Goal: Book appointment/travel/reservation

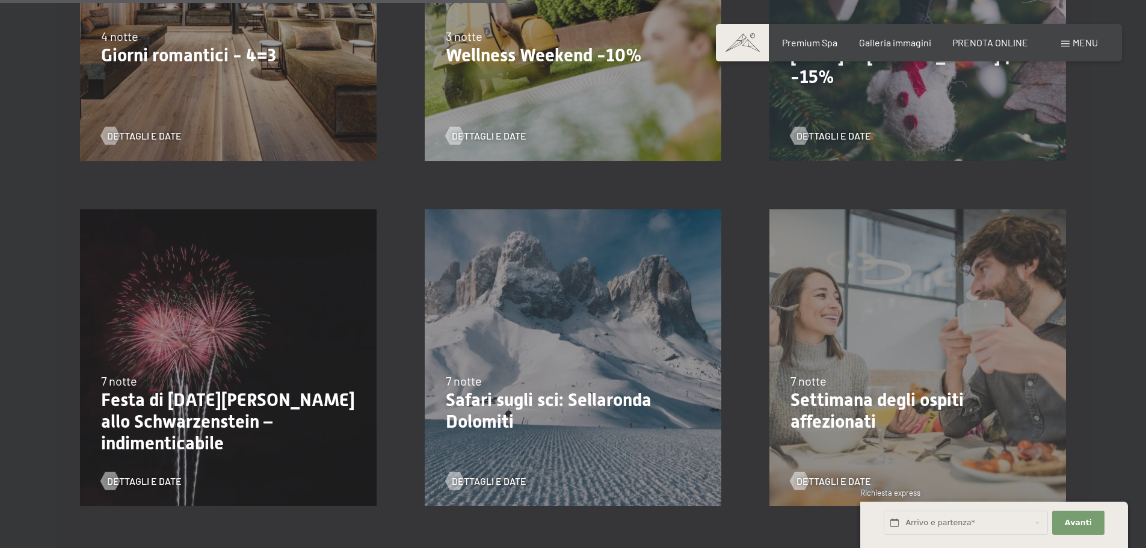
scroll to position [1203, 0]
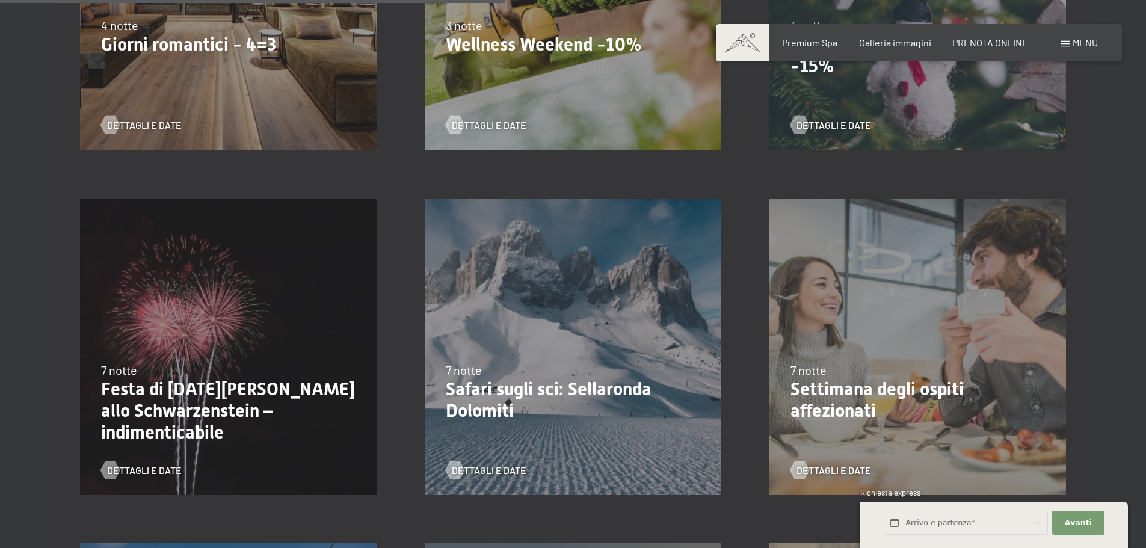
click at [266, 315] on div "26/12/2025-2/1/2026 7 notte Festa di San Silvestro allo Schwarzenstein – indime…" at bounding box center [228, 346] width 345 height 345
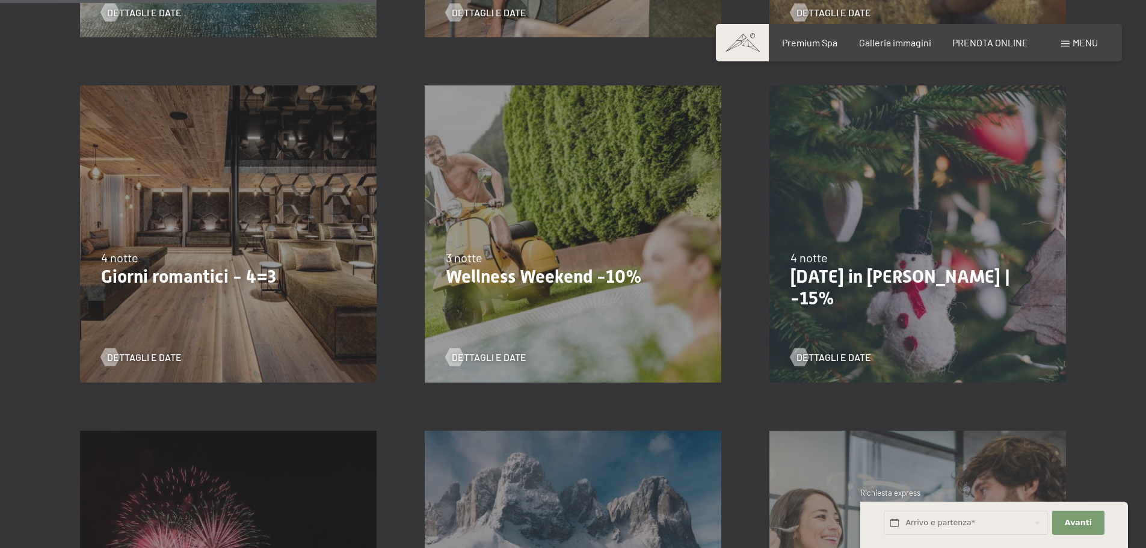
scroll to position [842, 0]
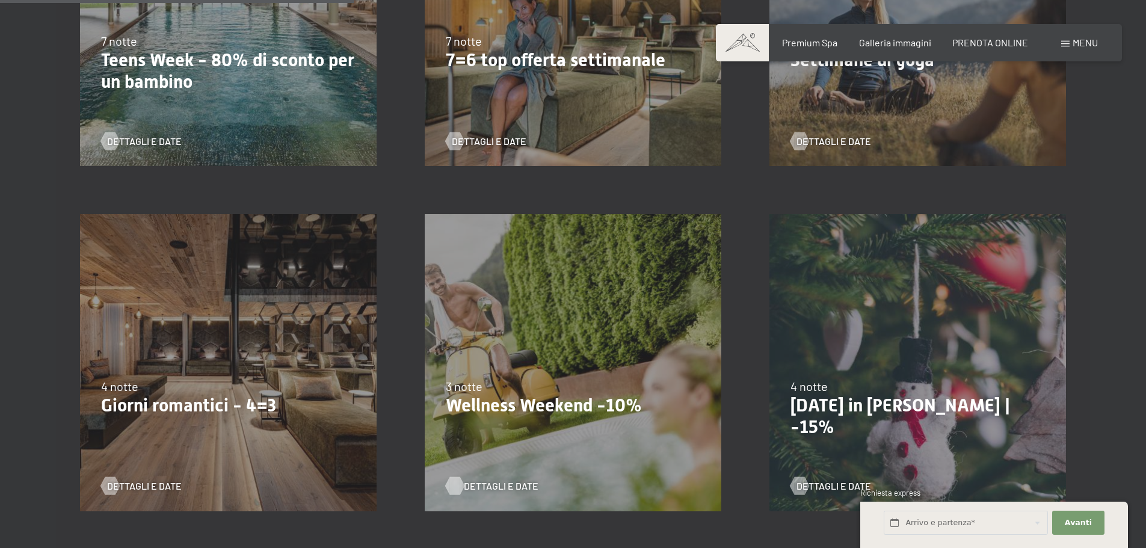
click at [490, 482] on span "Dettagli e Date" at bounding box center [501, 485] width 75 height 13
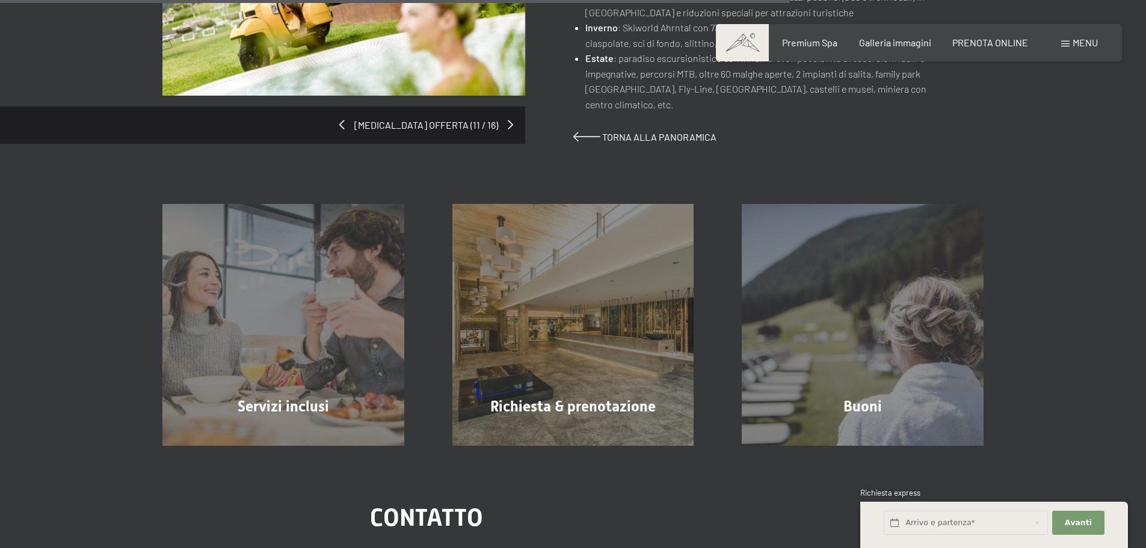
scroll to position [962, 0]
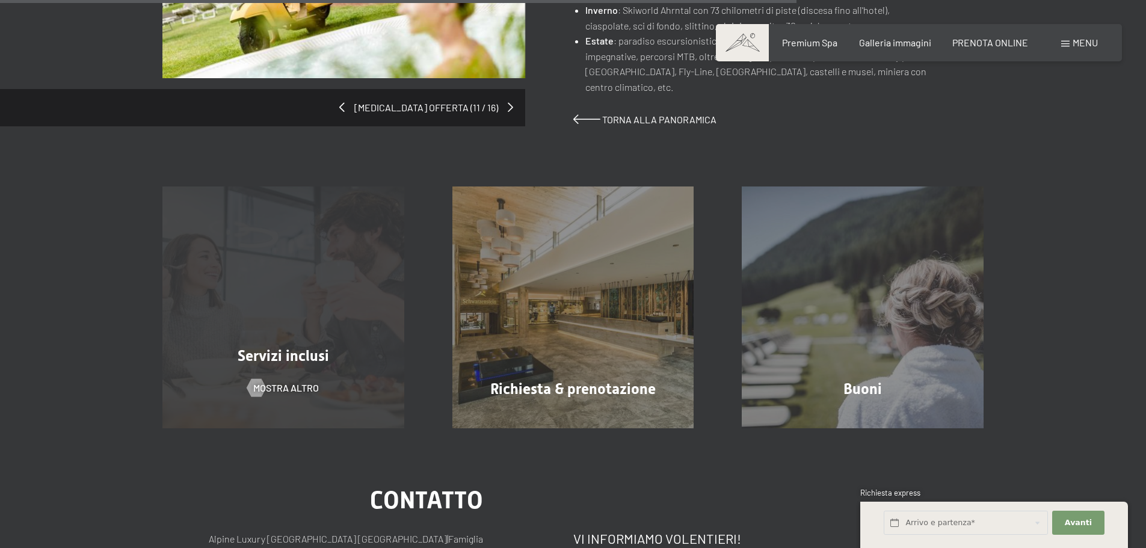
click at [321, 246] on div "Servizi inclusi mostra altro" at bounding box center [283, 307] width 290 height 242
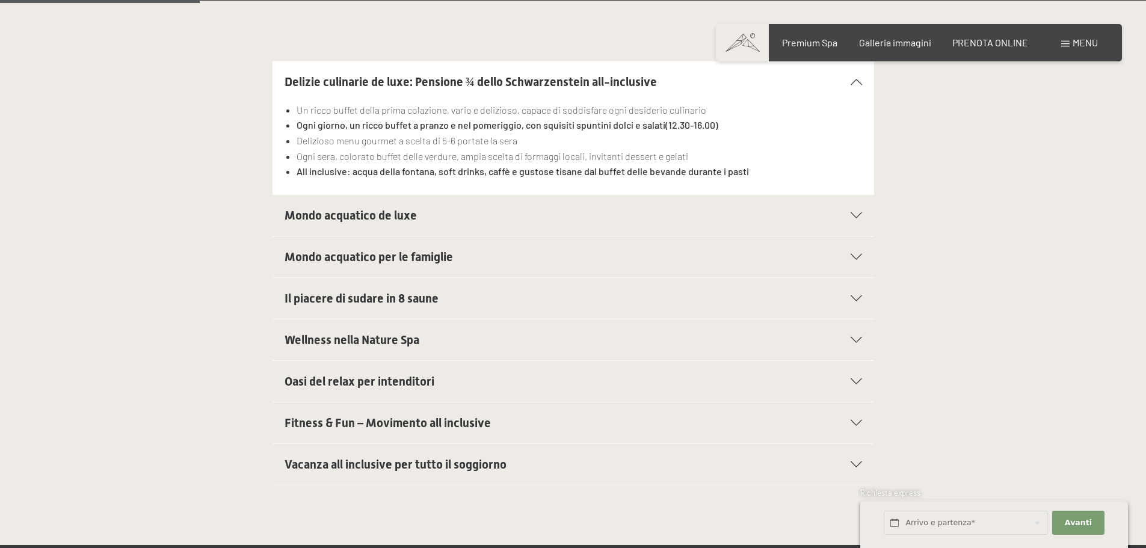
scroll to position [481, 0]
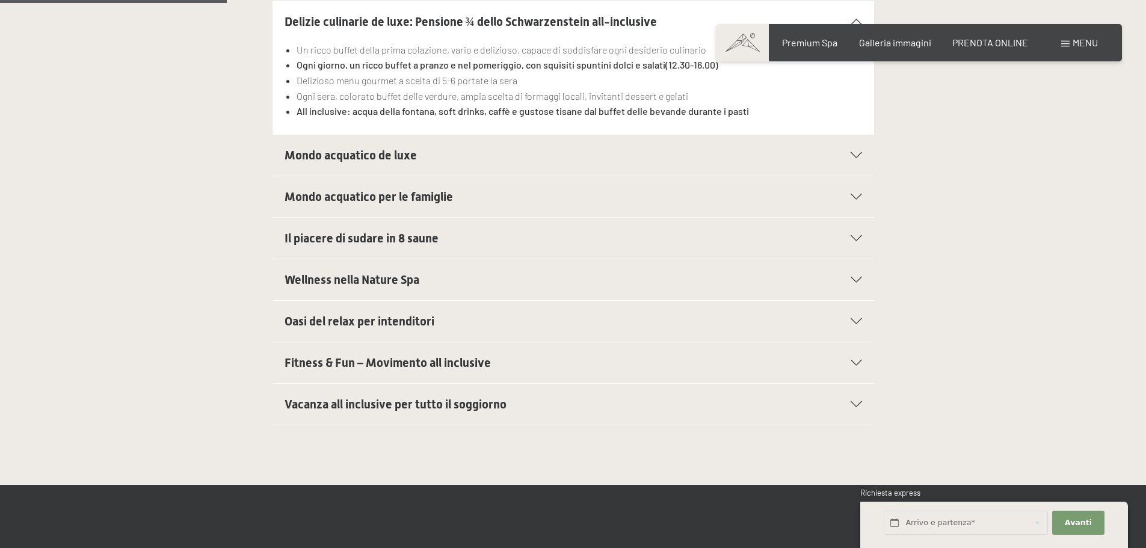
click at [852, 155] on icon at bounding box center [855, 155] width 11 height 6
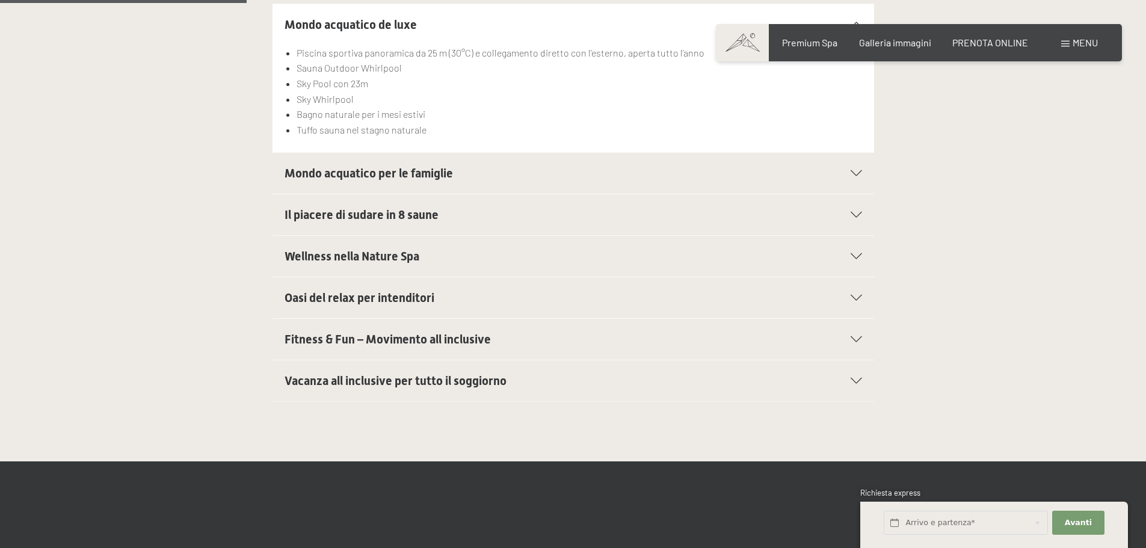
scroll to position [541, 0]
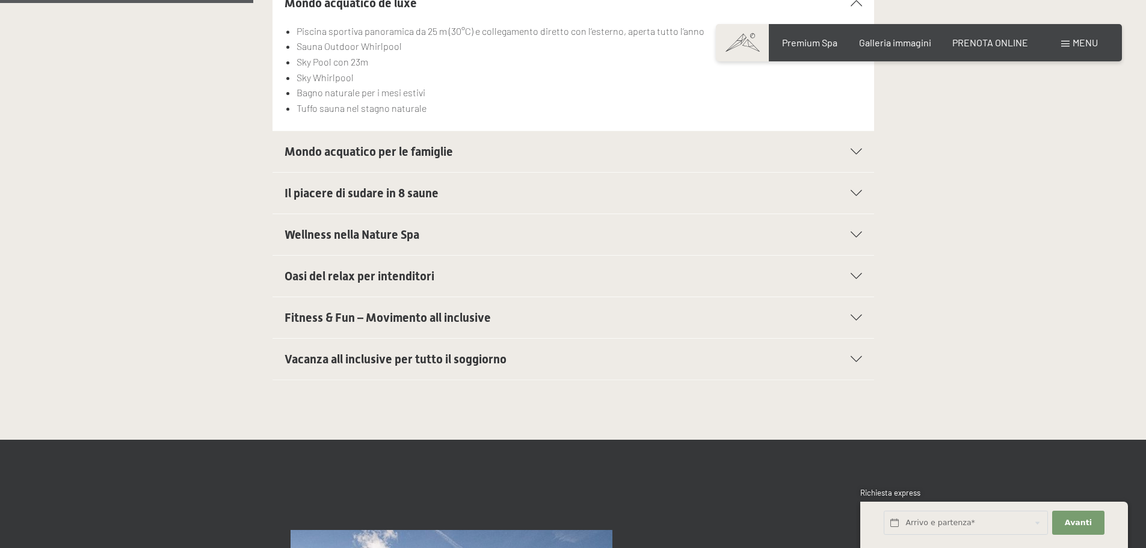
click at [850, 148] on div "Mondo acquatico per le famiglie" at bounding box center [572, 151] width 577 height 41
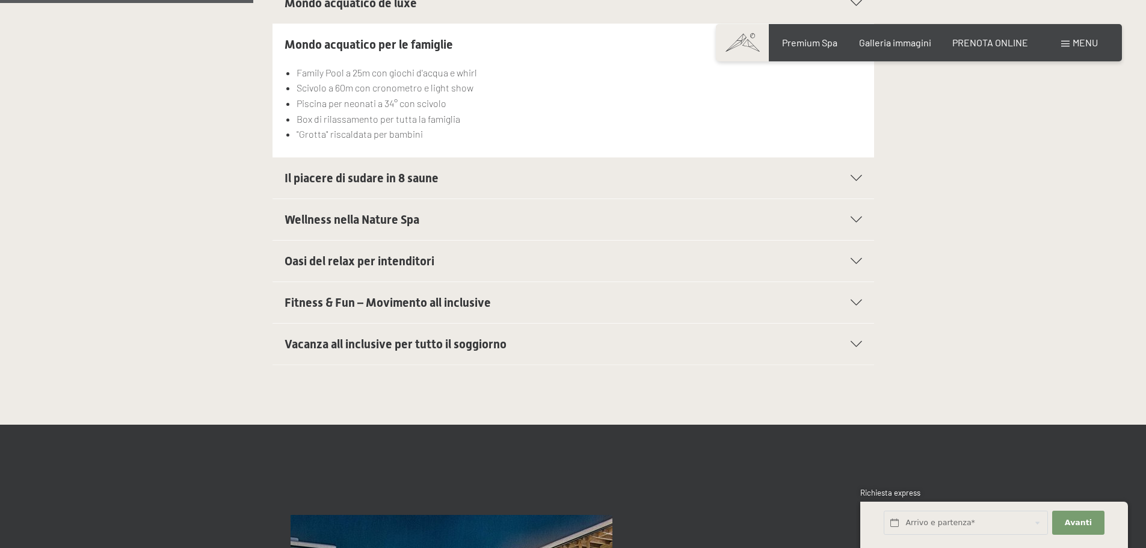
click at [853, 181] on div "Il piacere di sudare in 8 saune" at bounding box center [572, 178] width 577 height 41
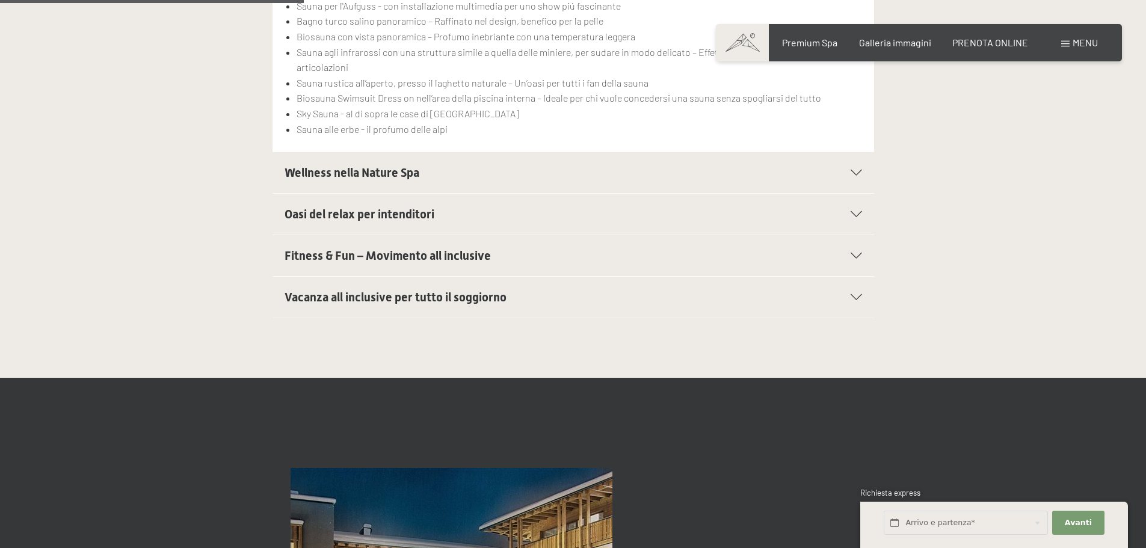
scroll to position [662, 0]
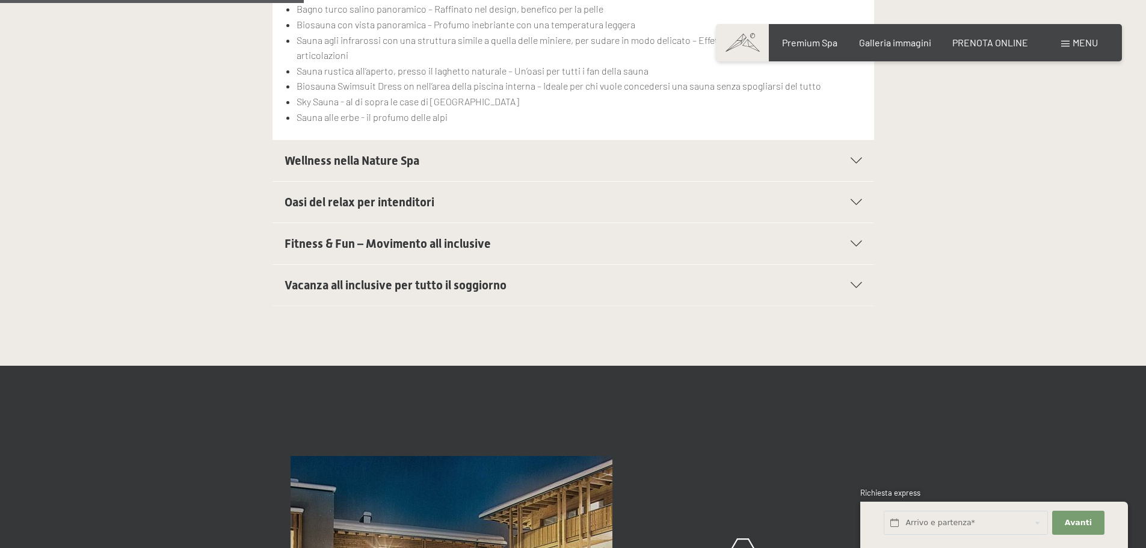
click at [854, 159] on icon at bounding box center [855, 161] width 11 height 6
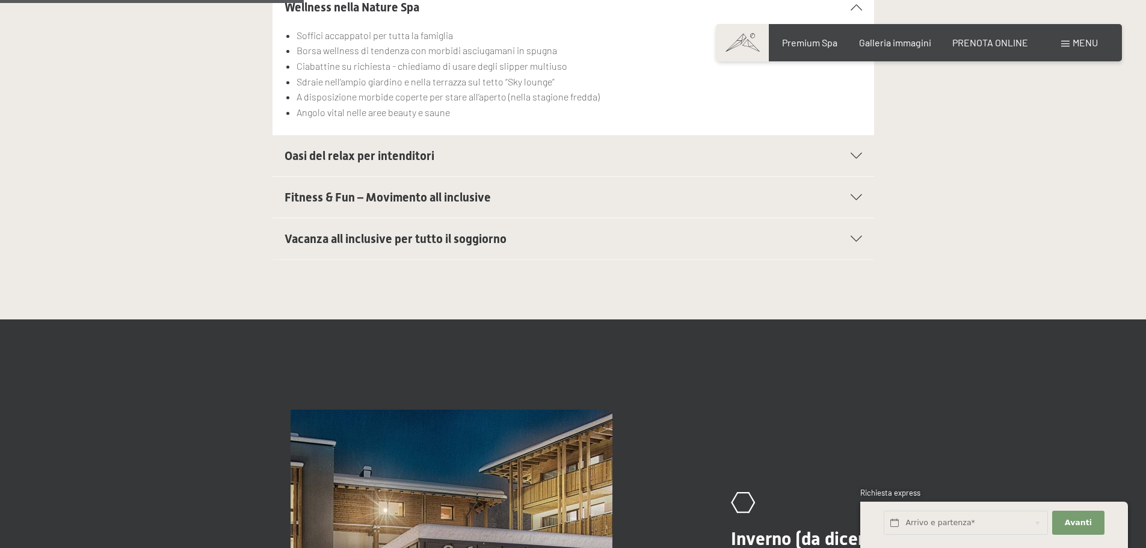
click at [859, 156] on icon at bounding box center [855, 156] width 11 height 6
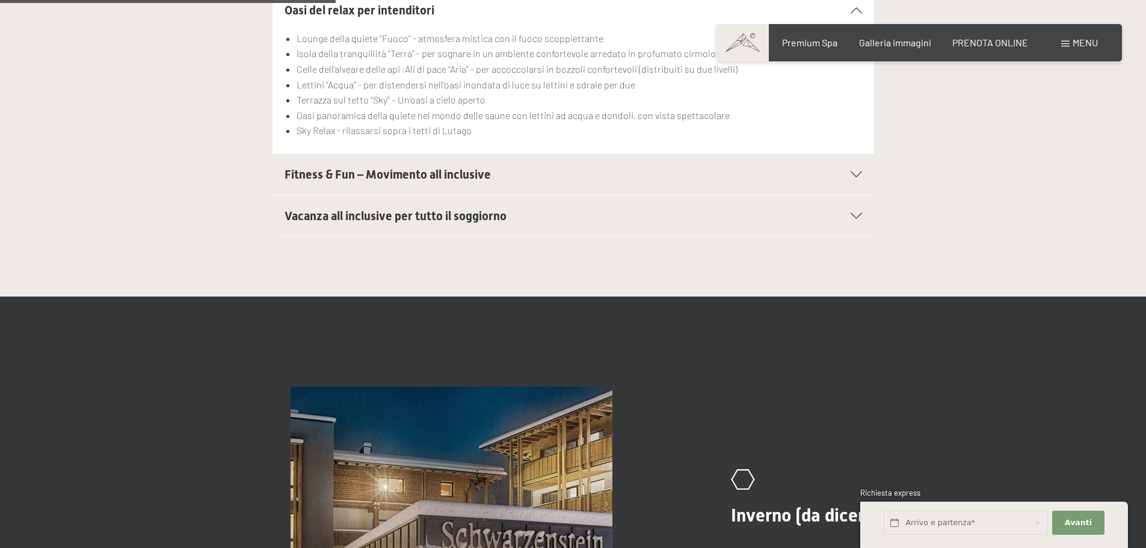
scroll to position [722, 0]
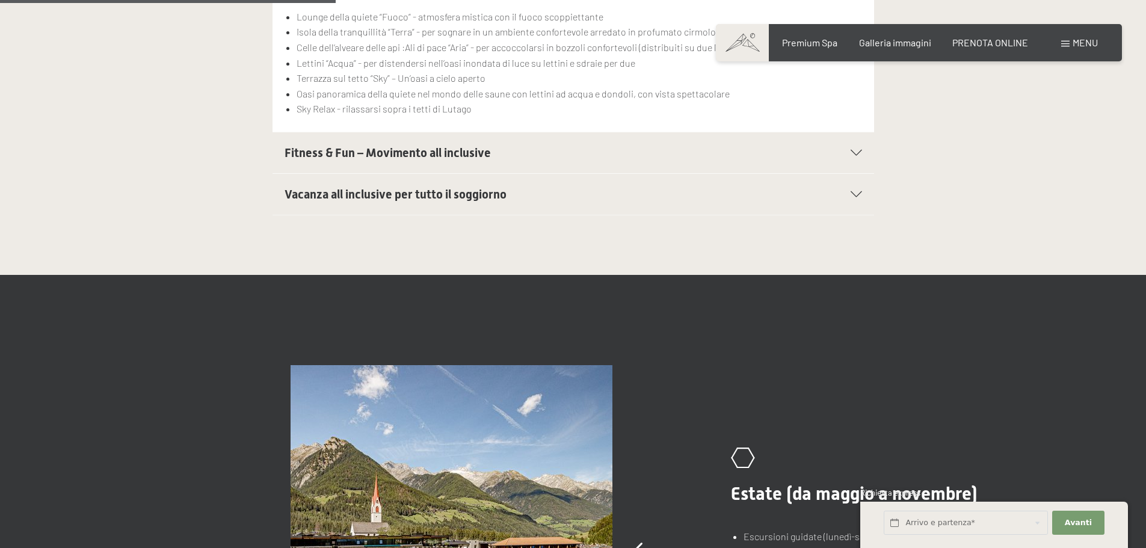
click at [856, 152] on icon at bounding box center [855, 153] width 11 height 6
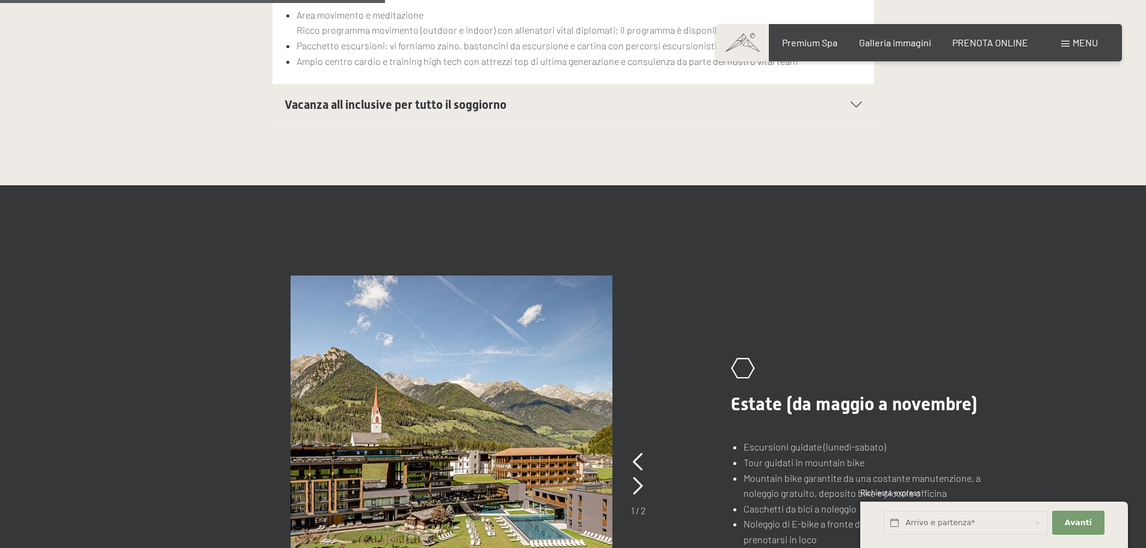
scroll to position [782, 0]
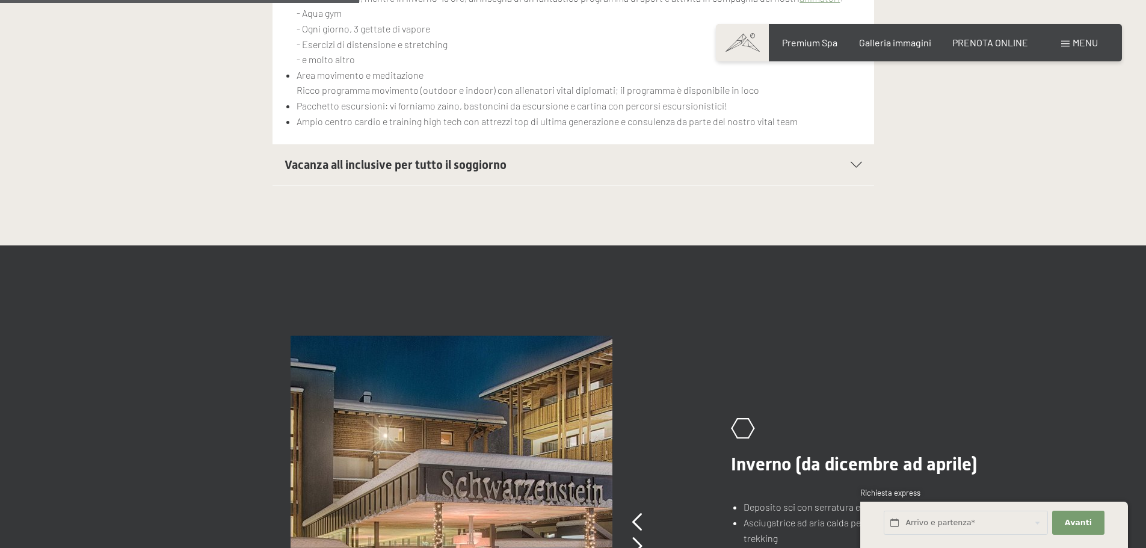
click at [859, 164] on icon at bounding box center [855, 165] width 11 height 6
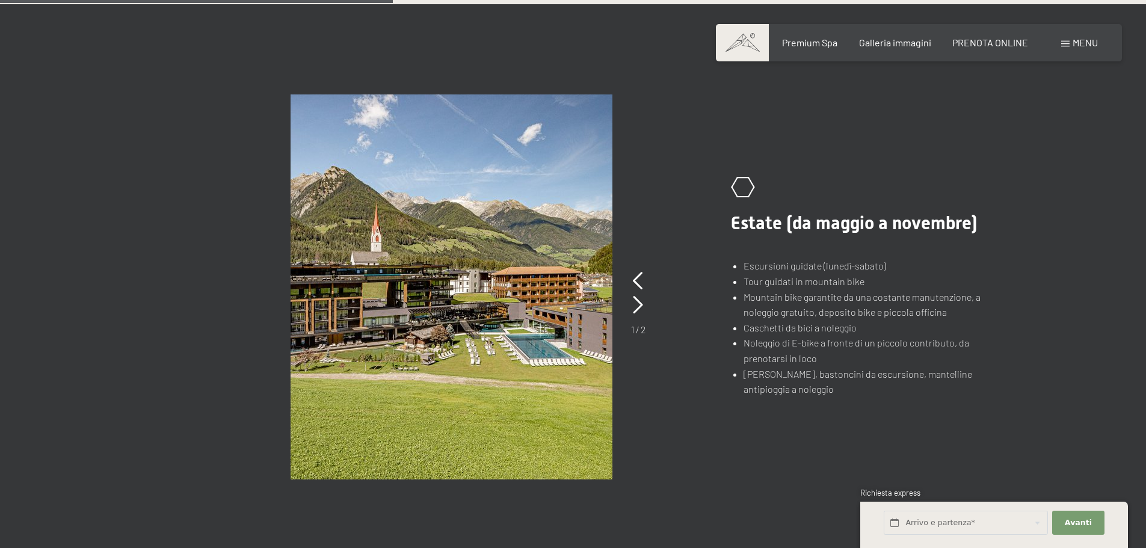
scroll to position [962, 0]
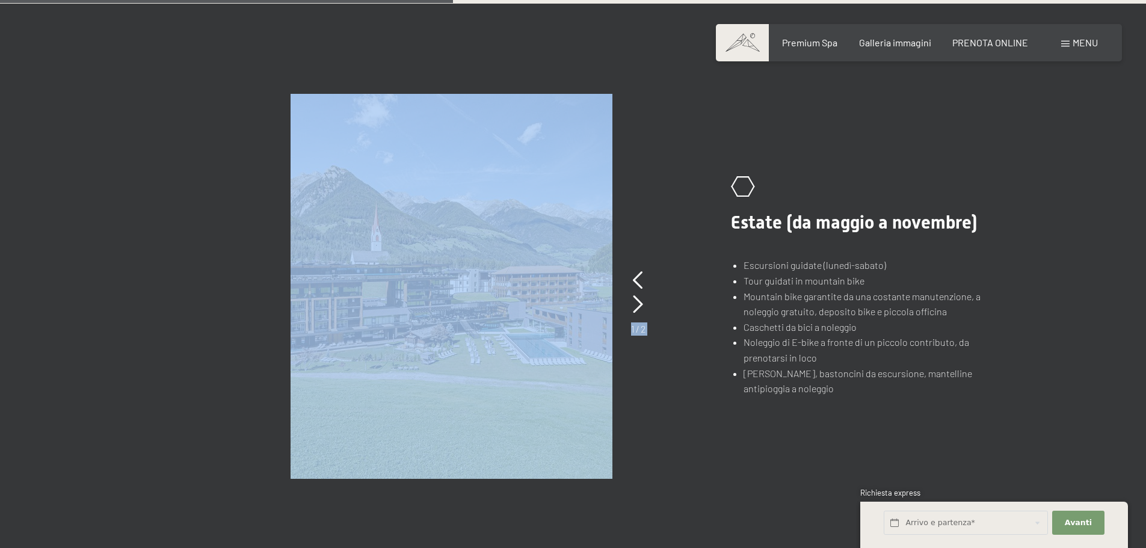
click at [450, 311] on div "Prenotazione Richiesta Premium Spa Galleria immagini PRENOTA ONLINE Menu DE IT …" at bounding box center [573, 543] width 1146 height 3011
click at [165, 247] on div ".st0{fill:none;stroke:#FFFFFF;stroke-width:2;stroke-linecap:round;stroke-miterl…" at bounding box center [572, 286] width 821 height 385
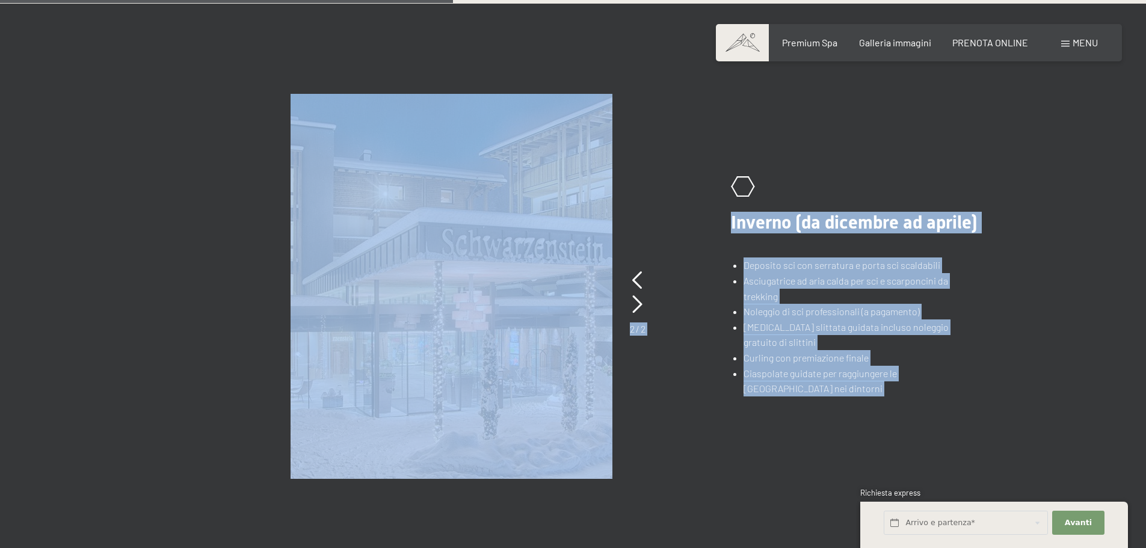
click at [657, 241] on picture at bounding box center [495, 286] width 411 height 385
click at [634, 275] on icon at bounding box center [637, 280] width 10 height 18
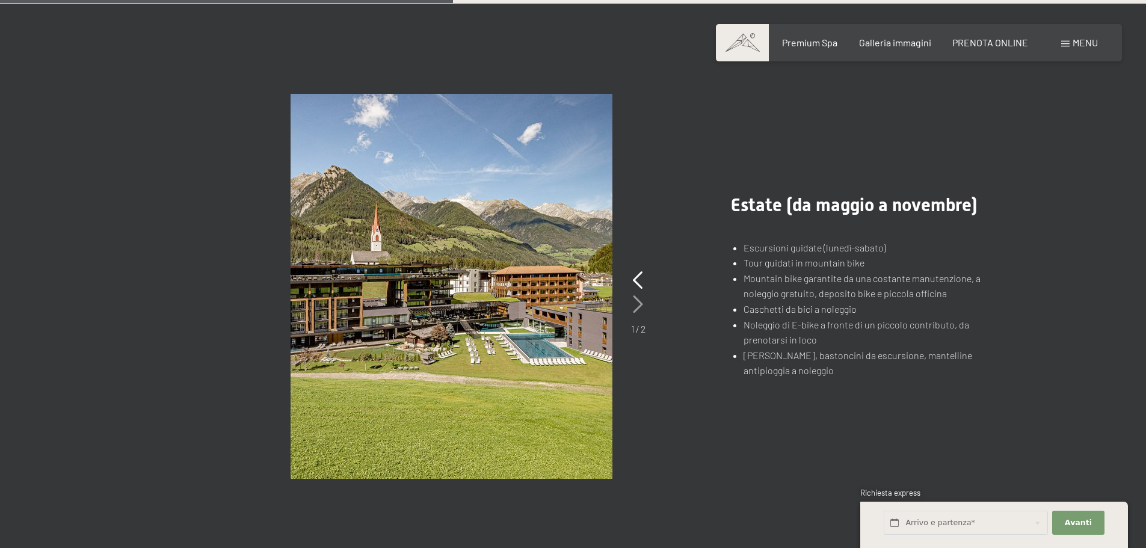
click at [637, 301] on icon at bounding box center [638, 304] width 10 height 18
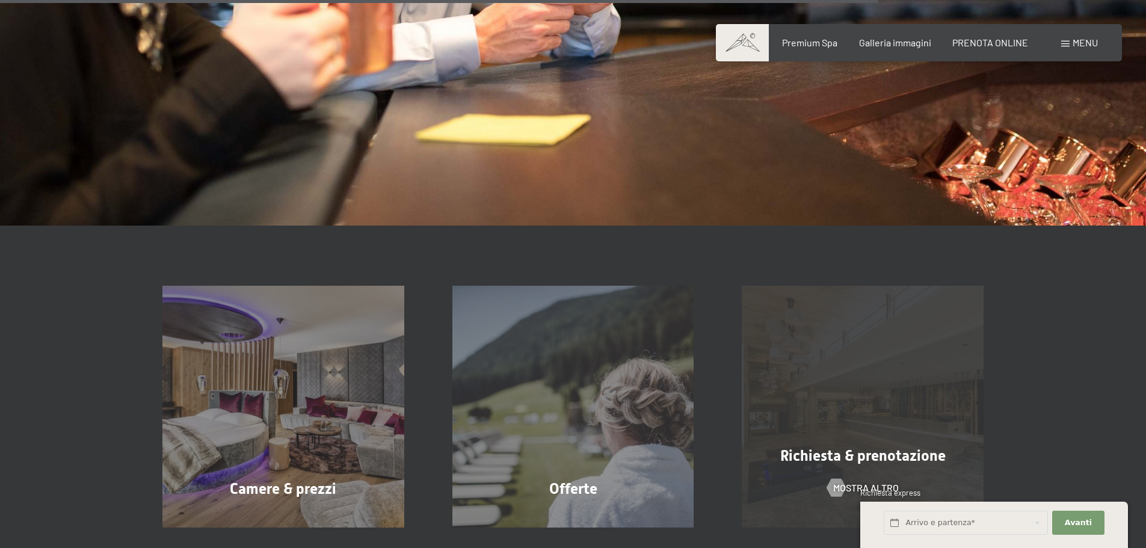
scroll to position [2105, 0]
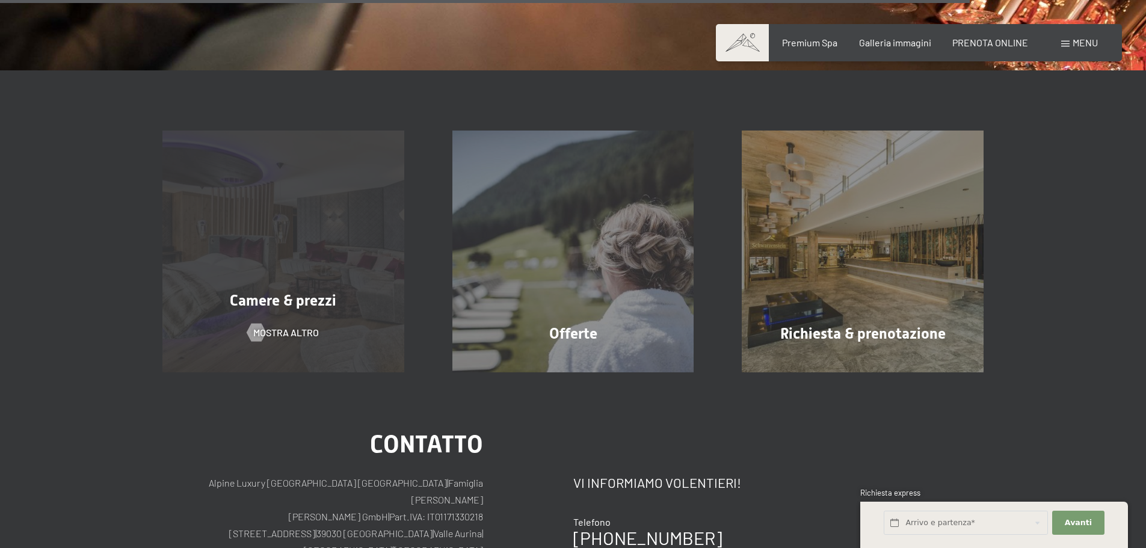
click at [262, 273] on div "Camere & prezzi mostra altro" at bounding box center [283, 252] width 290 height 242
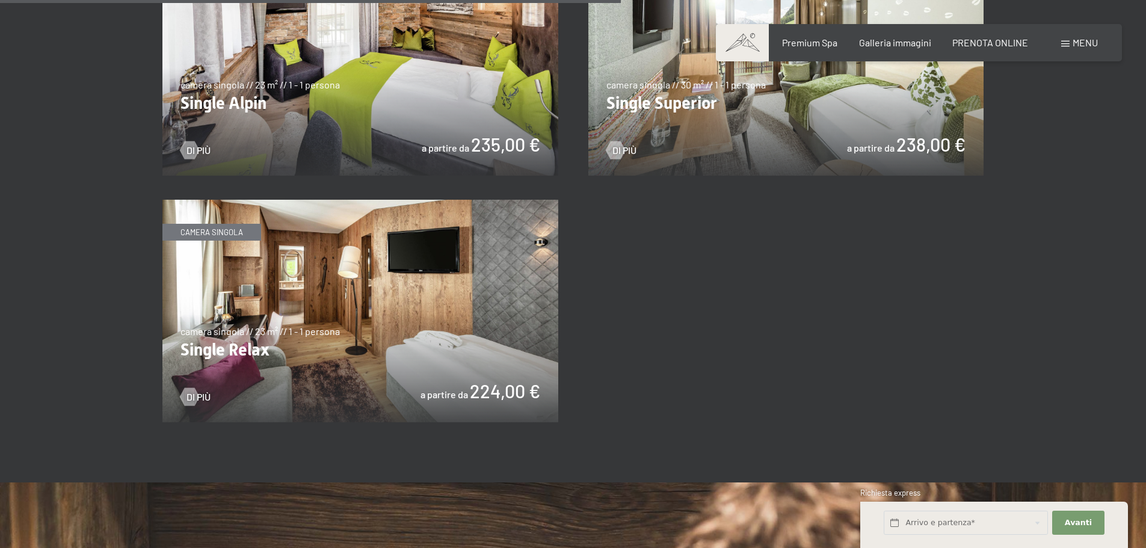
scroll to position [2105, 0]
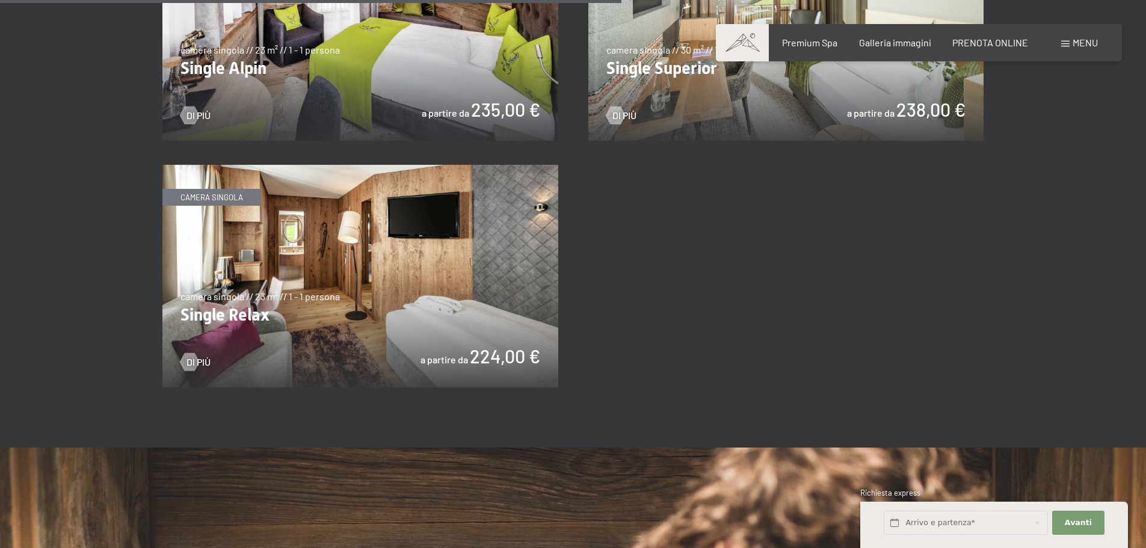
click at [407, 277] on img at bounding box center [360, 276] width 396 height 223
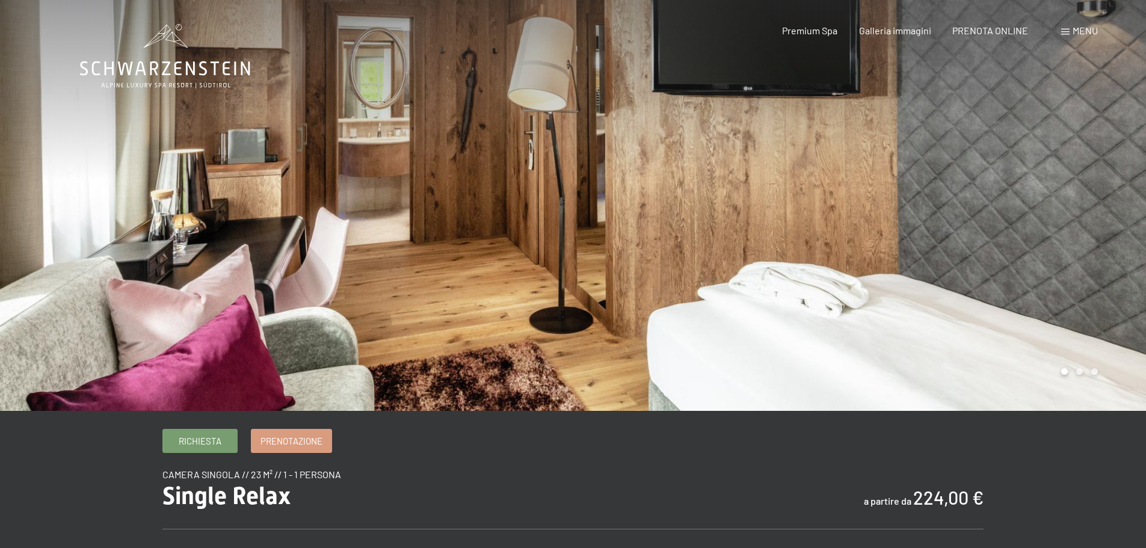
click at [459, 229] on div at bounding box center [286, 205] width 573 height 411
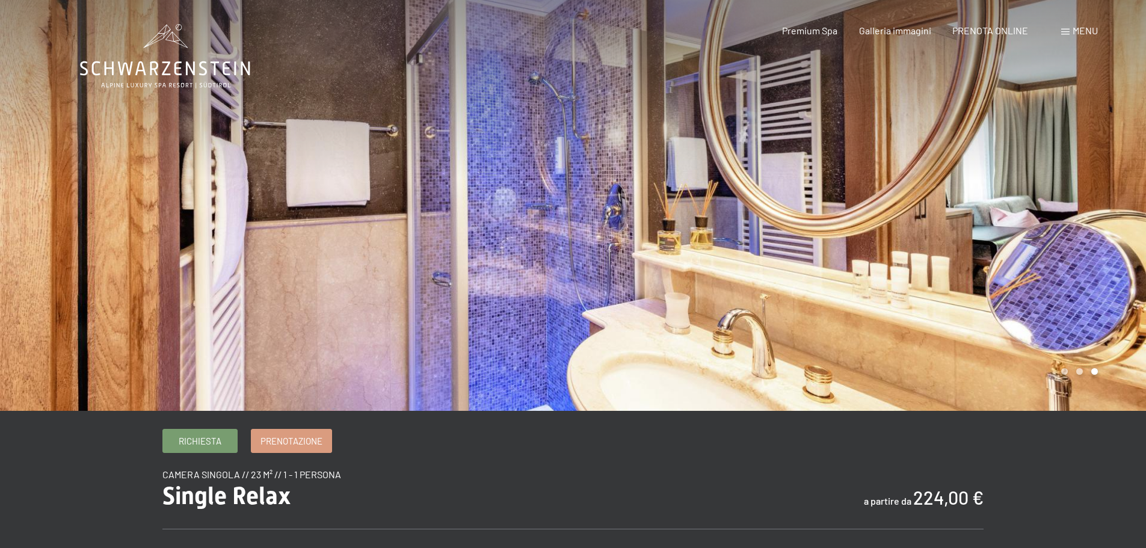
click at [458, 228] on div at bounding box center [286, 205] width 573 height 411
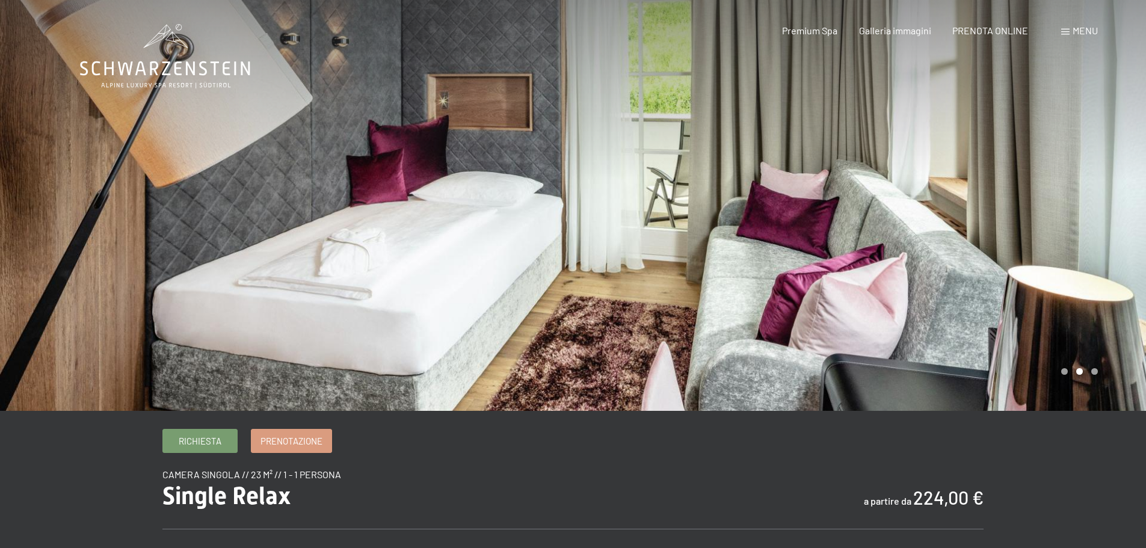
click at [583, 286] on div at bounding box center [859, 205] width 573 height 411
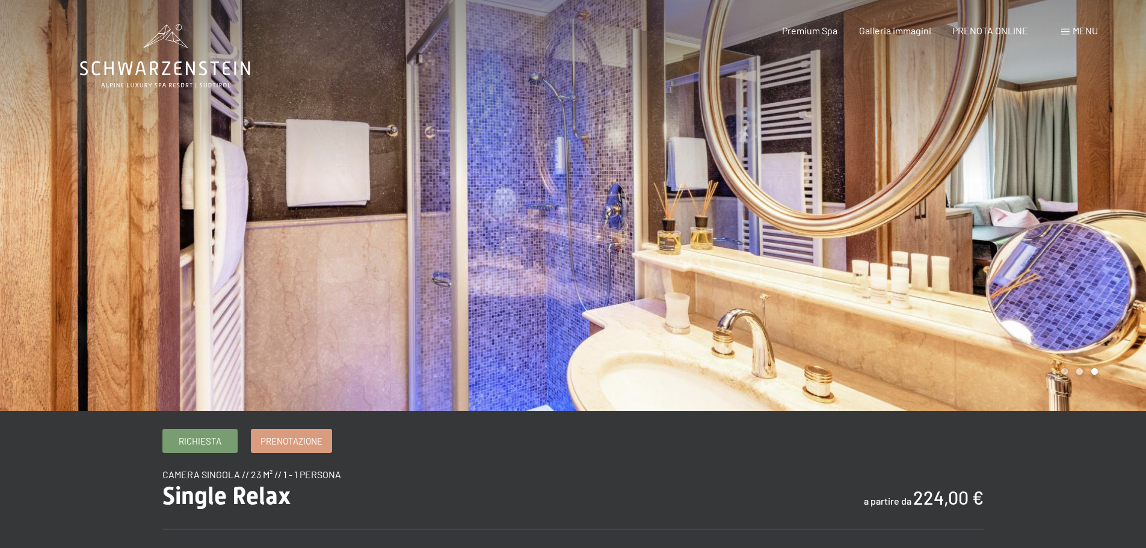
click at [583, 282] on div at bounding box center [859, 205] width 573 height 411
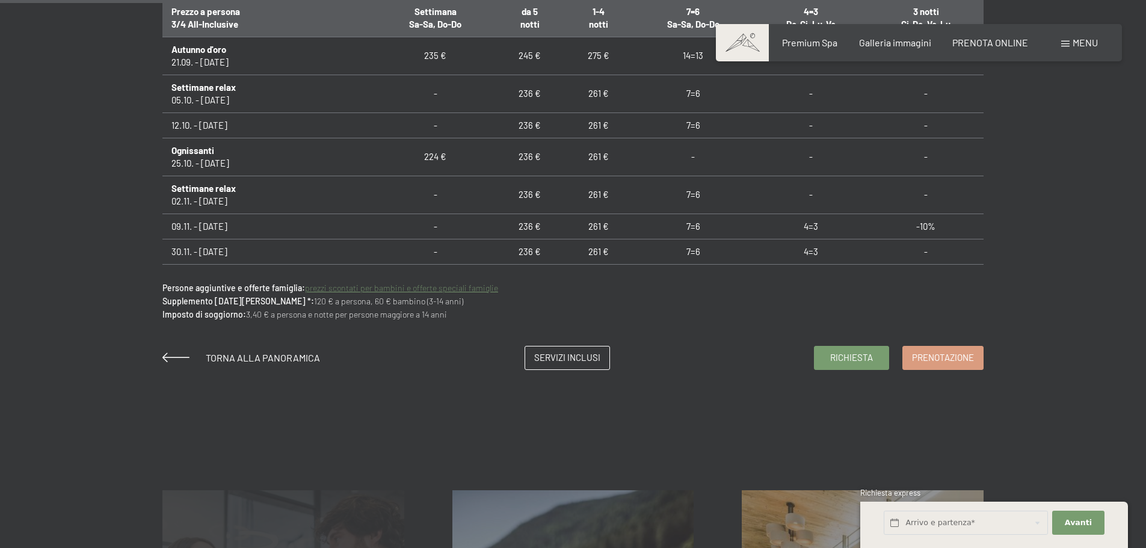
scroll to position [1083, 0]
